Goal: Check status: Check status

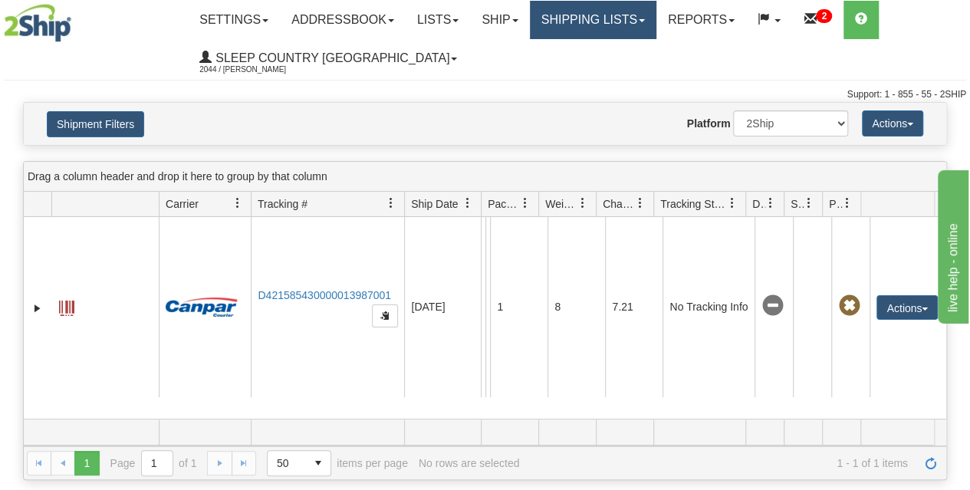
scroll to position [0, 2]
click at [586, 12] on link "Shipping lists" at bounding box center [593, 20] width 127 height 38
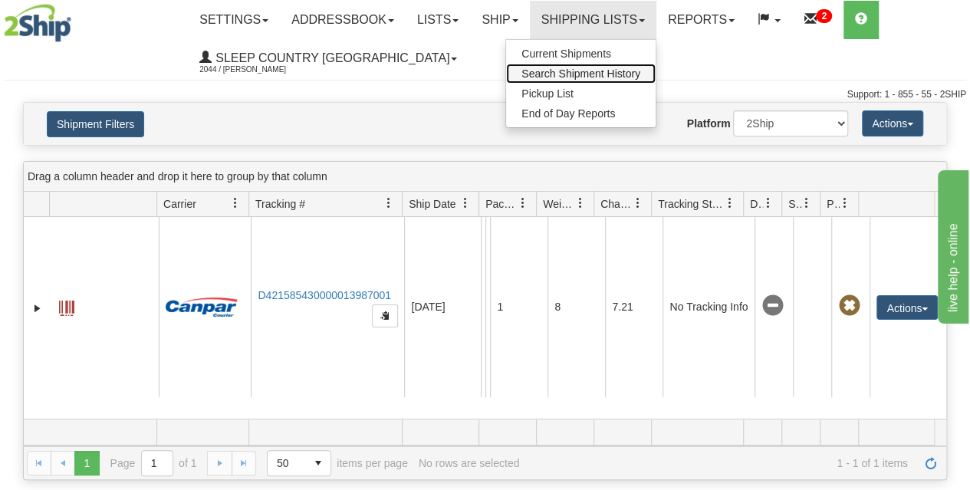
click at [586, 73] on span "Search Shipment History" at bounding box center [580, 73] width 119 height 12
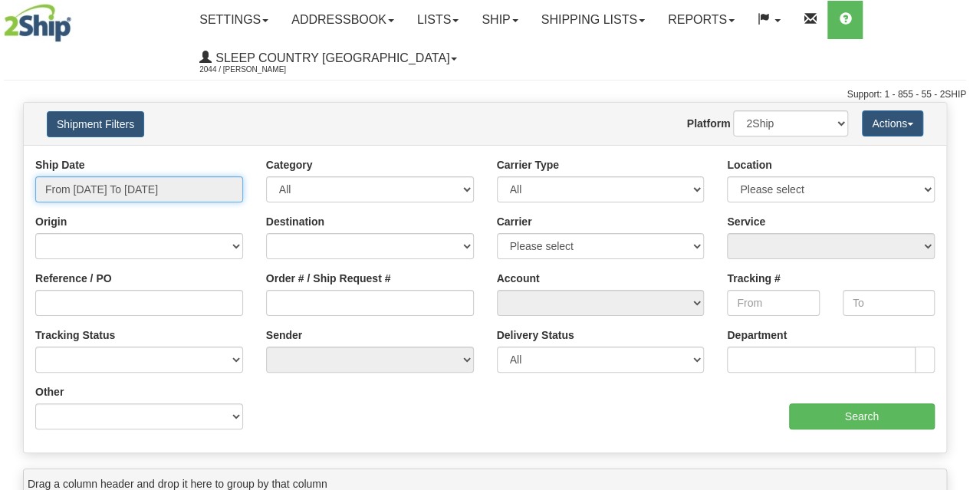
click at [124, 189] on input "From 10/09/2025 To 10/10/2025" at bounding box center [139, 189] width 208 height 26
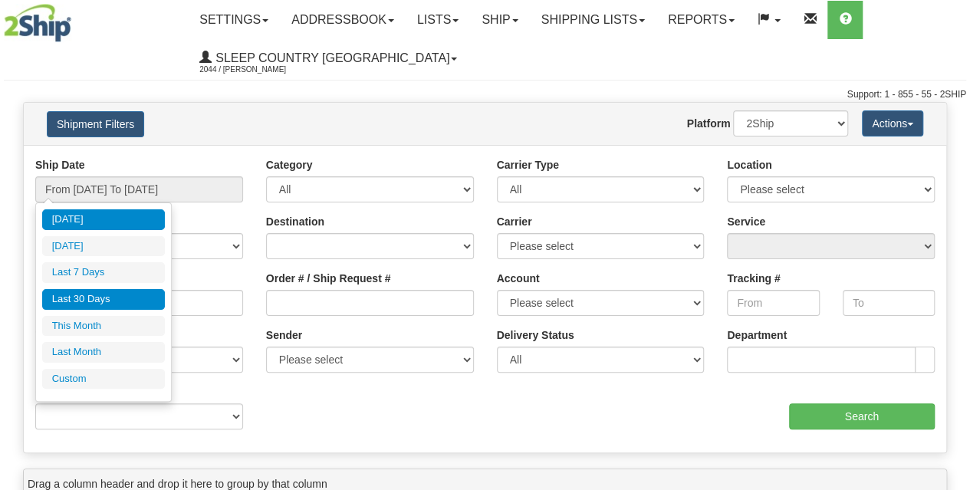
click at [84, 298] on li "Last 30 Days" at bounding box center [103, 299] width 123 height 21
type input "From [DATE] To [DATE]"
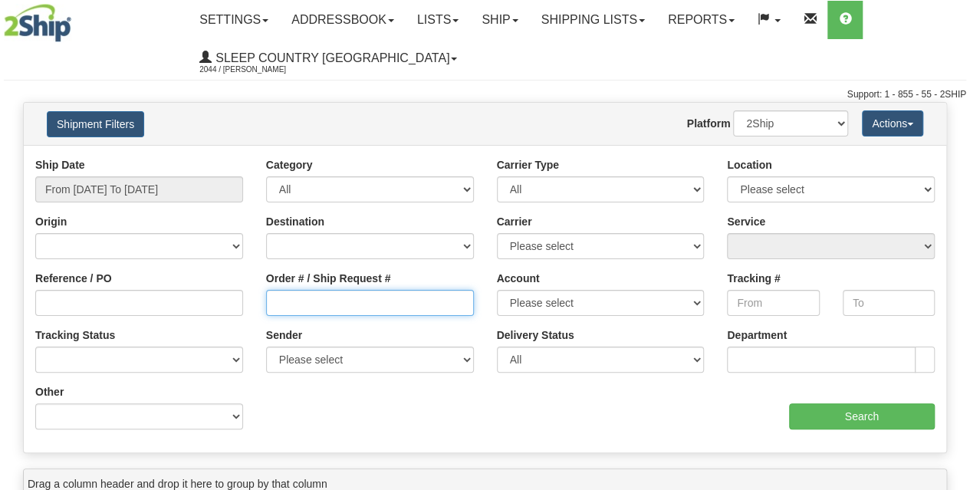
click at [277, 304] on input "Order # / Ship Request #" at bounding box center [370, 303] width 208 height 26
paste input "9002I127641"
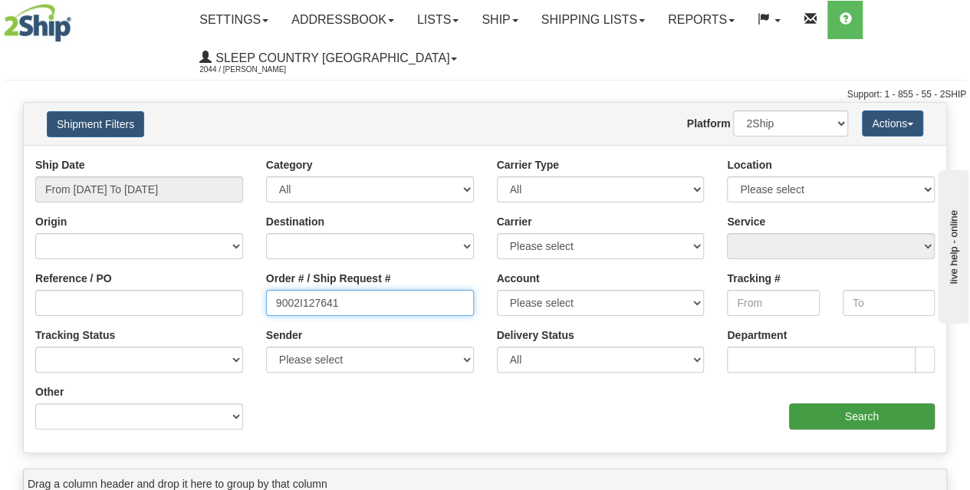
type input "9002I127641"
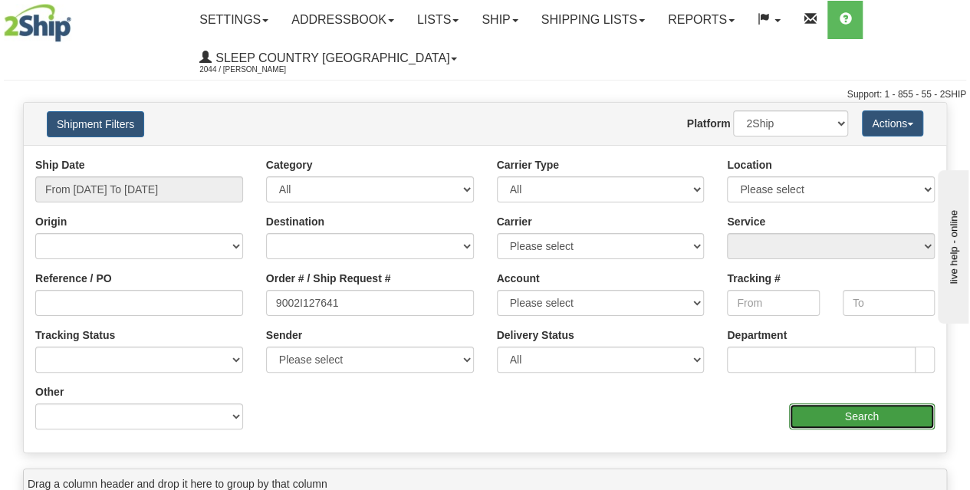
click at [838, 419] on input "Search" at bounding box center [862, 416] width 146 height 26
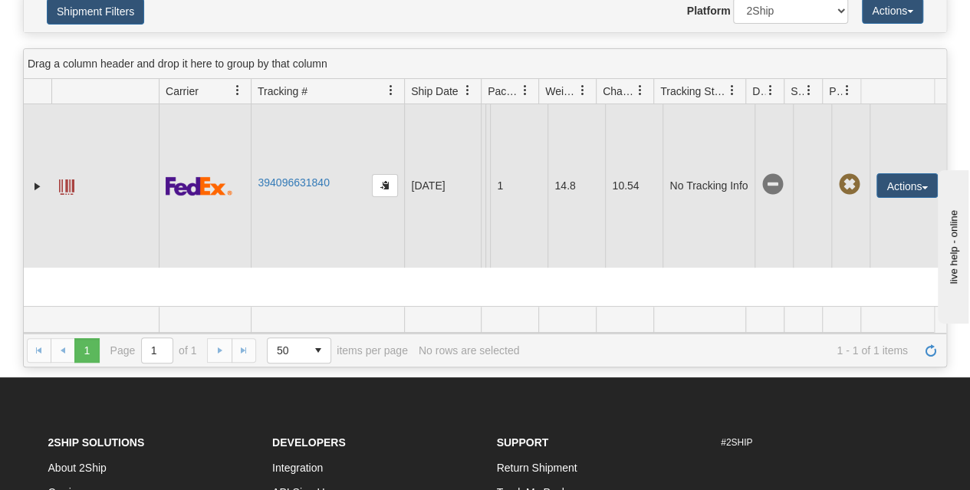
scroll to position [11, 0]
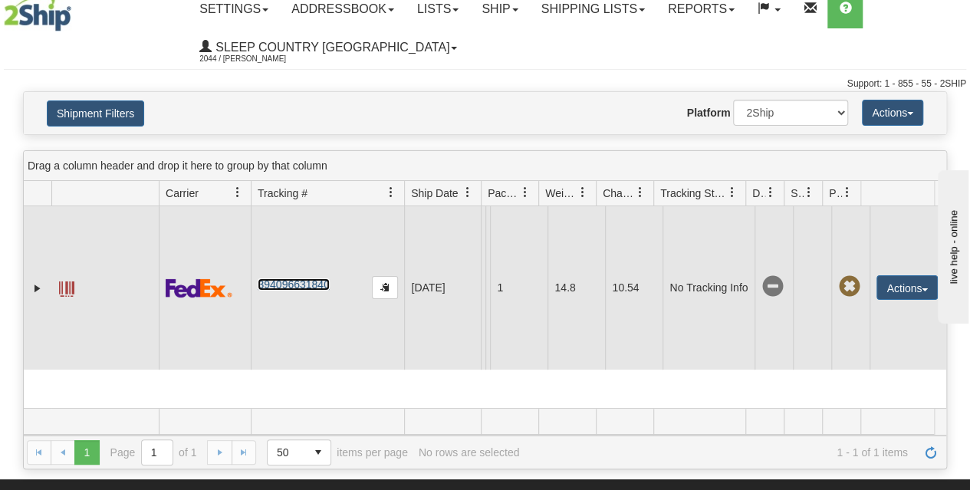
click at [305, 283] on link "394096631840" at bounding box center [293, 284] width 71 height 12
